Goal: Download file/media

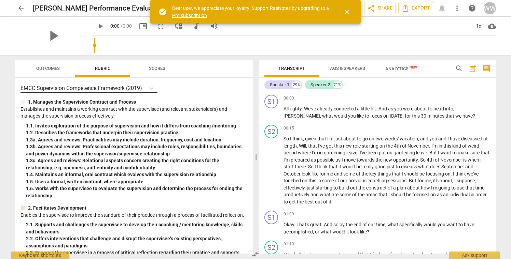
click at [137, 89] on p "EMCC Supervision Competence Framework (2019)" at bounding box center [81, 88] width 122 height 8
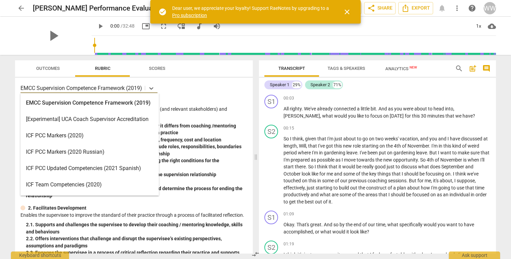
click at [58, 135] on div "ICF PCC Markers (2020)" at bounding box center [89, 136] width 138 height 16
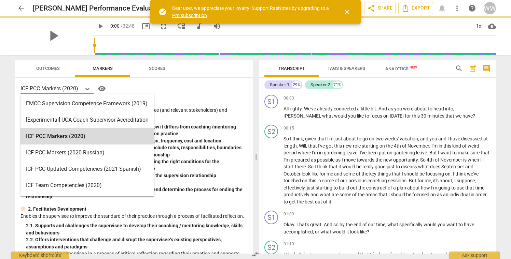
click at [62, 90] on p "ICF PCC Markers (2020)" at bounding box center [49, 89] width 58 height 8
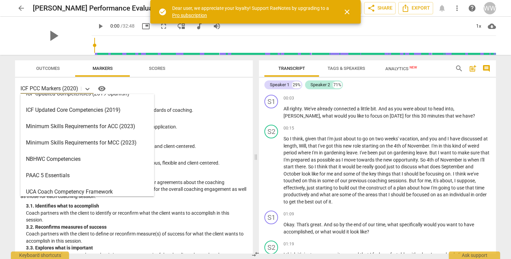
scroll to position [125, 0]
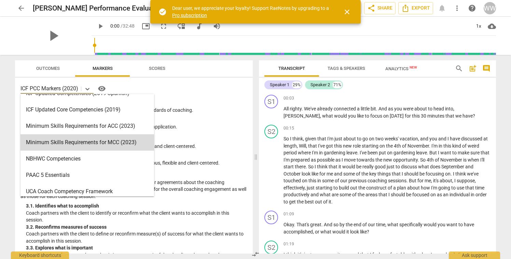
click at [226, 109] on p "Understands and consistently applies coaching ethics and standards of coaching." at bounding box center [133, 110] width 227 height 7
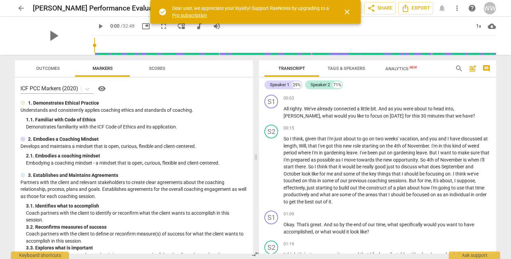
click at [49, 70] on span "Outcomes" at bounding box center [48, 68] width 24 height 5
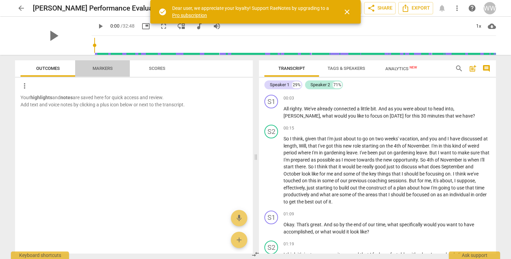
click at [94, 70] on span "Markers" at bounding box center [103, 68] width 20 height 5
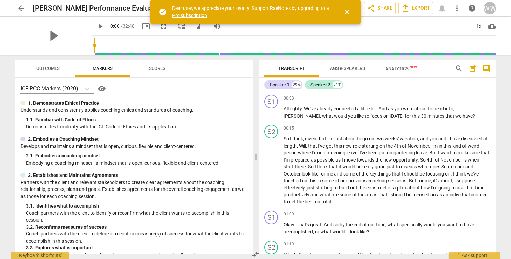
click at [164, 71] on span "Scores" at bounding box center [157, 68] width 33 height 9
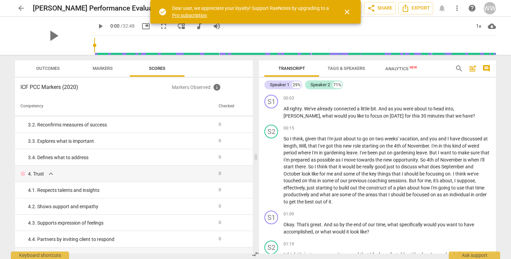
scroll to position [0, 0]
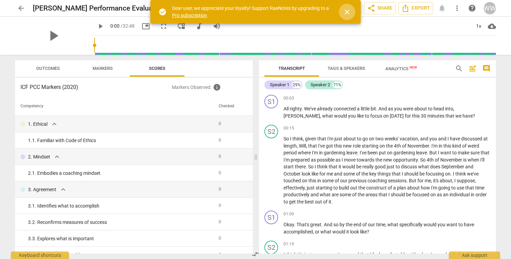
click at [348, 12] on span "close" at bounding box center [347, 12] width 8 height 8
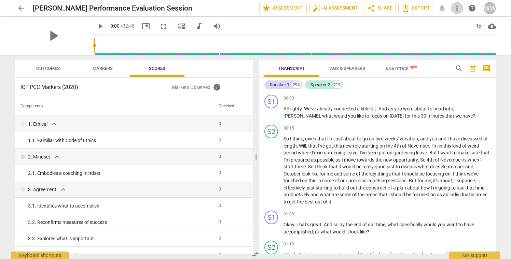
click at [455, 11] on span "more_vert" at bounding box center [457, 8] width 8 height 8
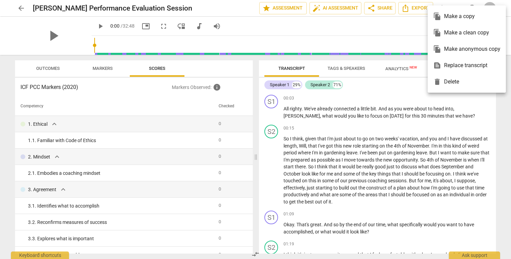
click at [454, 3] on div at bounding box center [255, 129] width 511 height 259
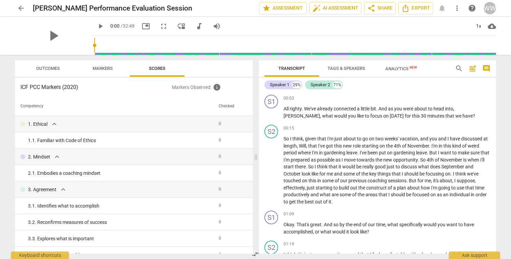
click at [492, 27] on span "cloud_download" at bounding box center [491, 26] width 8 height 8
click at [438, 83] on div at bounding box center [255, 129] width 511 height 259
click at [420, 10] on span "Export" at bounding box center [415, 8] width 29 height 8
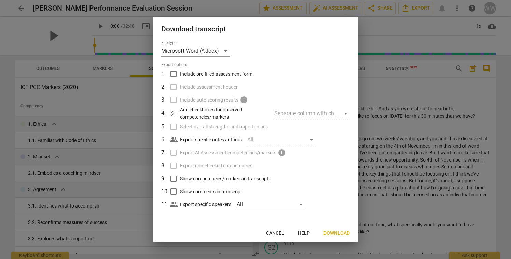
click at [278, 232] on span "Cancel" at bounding box center [275, 233] width 18 height 7
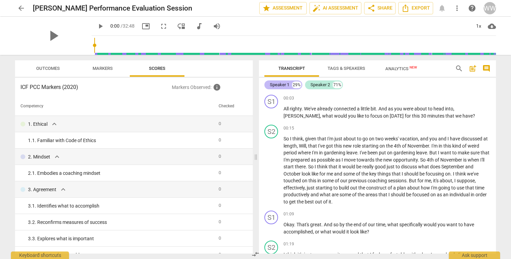
click at [279, 85] on div "Speaker 1" at bounding box center [279, 85] width 19 height 7
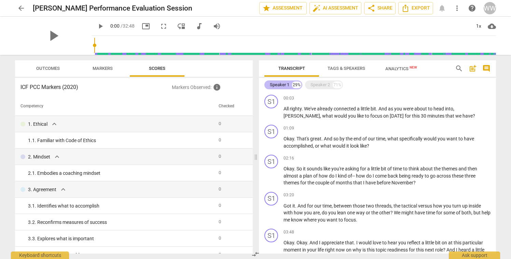
click at [279, 85] on div "Speaker 1" at bounding box center [279, 85] width 19 height 7
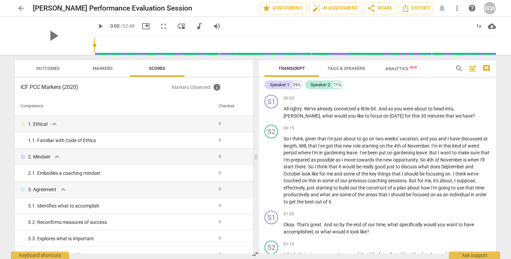
click at [346, 69] on span "Tags & Speakers" at bounding box center [346, 68] width 38 height 5
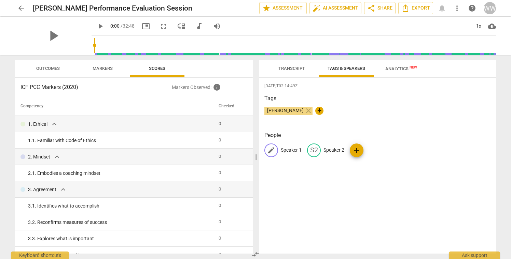
click at [273, 151] on span "edit" at bounding box center [271, 150] width 8 height 8
type input "Coach"
click at [354, 151] on span "edit" at bounding box center [358, 150] width 8 height 8
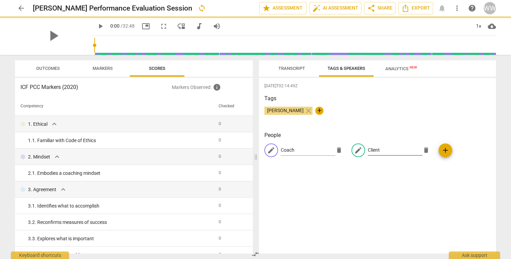
type input "Client"
click at [399, 215] on div "[DATE]T02:14:49Z Tags [PERSON_NAME] close + People edit Coach delete edit Clien…" at bounding box center [377, 166] width 237 height 176
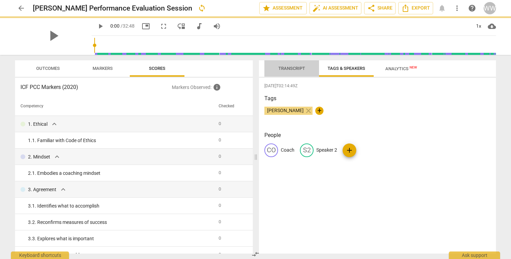
click at [286, 70] on span "Transcript" at bounding box center [291, 68] width 27 height 5
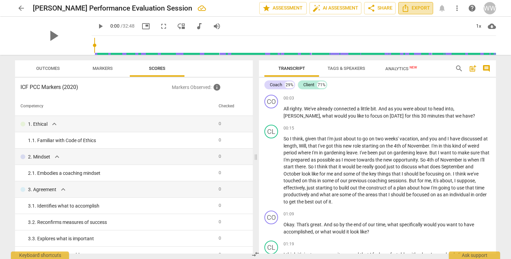
click at [414, 5] on span "Export" at bounding box center [415, 8] width 29 height 8
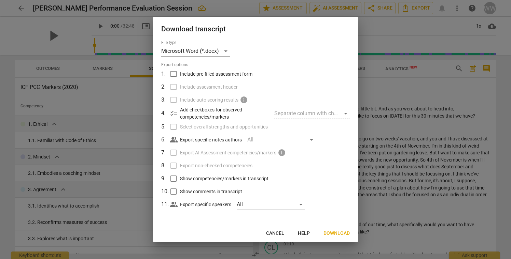
click at [337, 235] on span "Download" at bounding box center [336, 233] width 26 height 7
